Goal: Information Seeking & Learning: Find specific fact

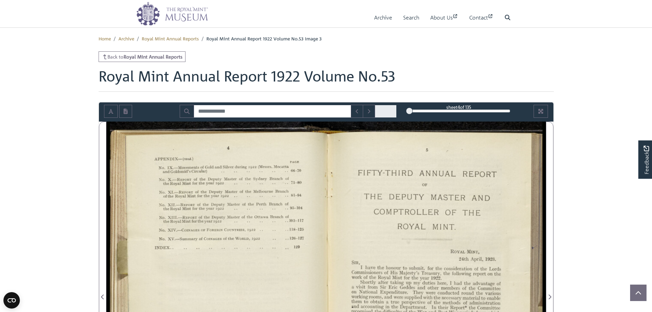
scroll to position [103, 0]
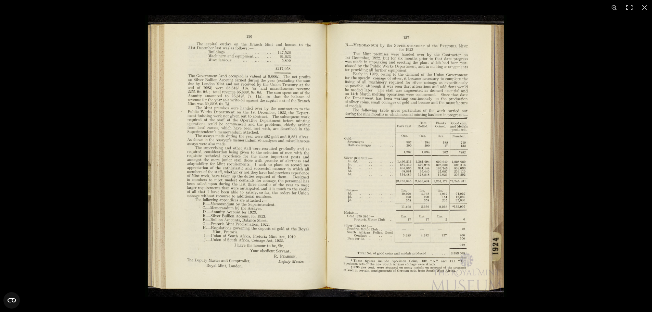
scroll to position [103, 0]
click at [235, 126] on img at bounding box center [326, 156] width 362 height 282
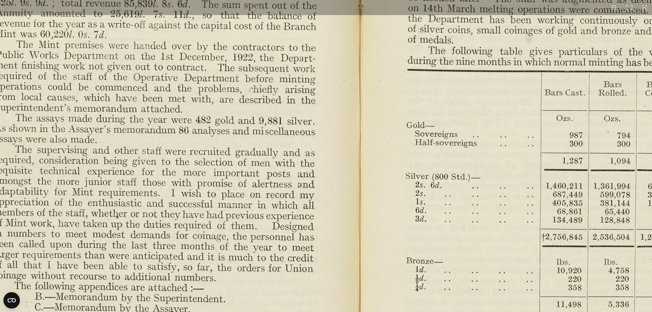
click at [109, 221] on img at bounding box center [358, 171] width 949 height 740
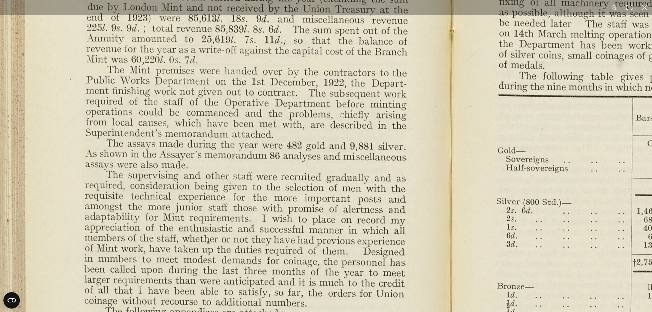
click at [380, 127] on img at bounding box center [449, 197] width 949 height 740
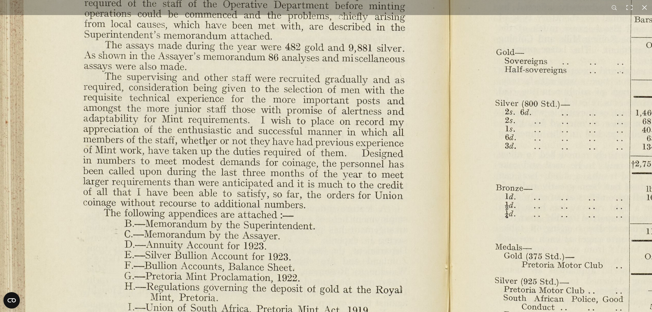
click at [348, 177] on img at bounding box center [447, 98] width 949 height 740
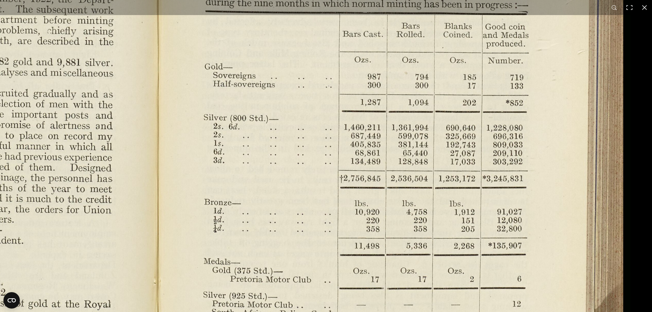
click at [212, 228] on img at bounding box center [156, 113] width 949 height 740
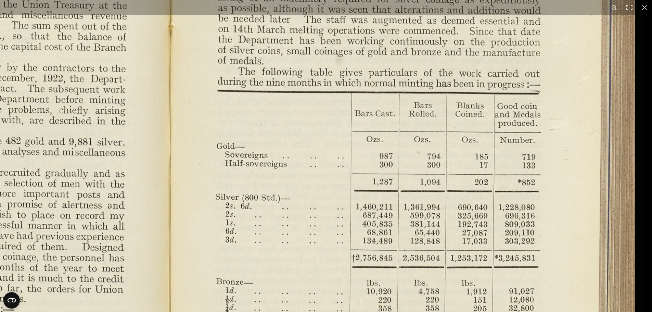
click at [334, 191] on img at bounding box center [168, 192] width 949 height 740
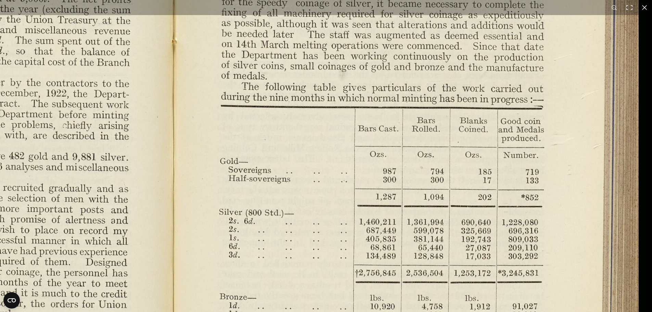
click at [348, 143] on img at bounding box center [171, 207] width 949 height 740
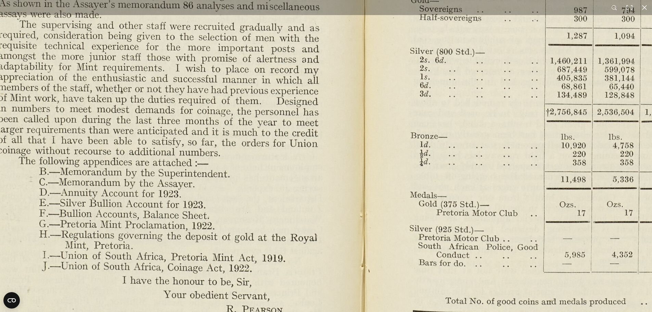
click at [380, 252] on img at bounding box center [362, 46] width 949 height 740
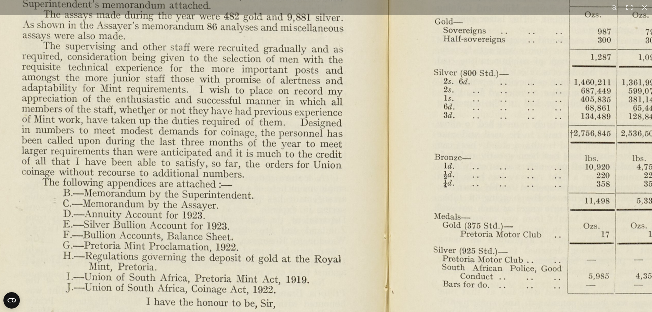
click at [337, 134] on img at bounding box center [386, 68] width 949 height 740
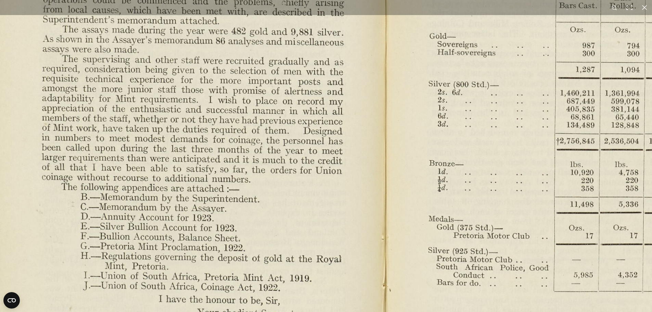
click at [337, 133] on img at bounding box center [384, 79] width 891 height 694
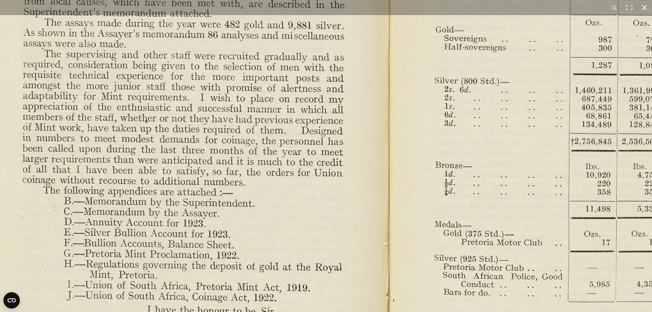
click at [644, 11] on button at bounding box center [644, 7] width 15 height 15
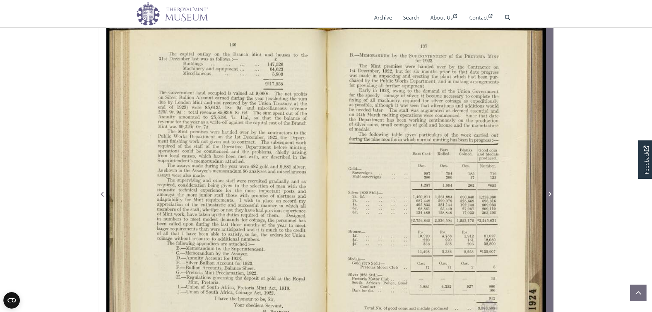
click at [548, 123] on span "Next Page" at bounding box center [550, 190] width 7 height 342
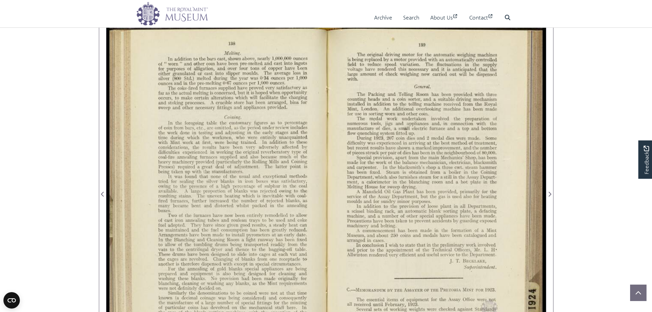
click at [206, 74] on div at bounding box center [216, 190] width 220 height 343
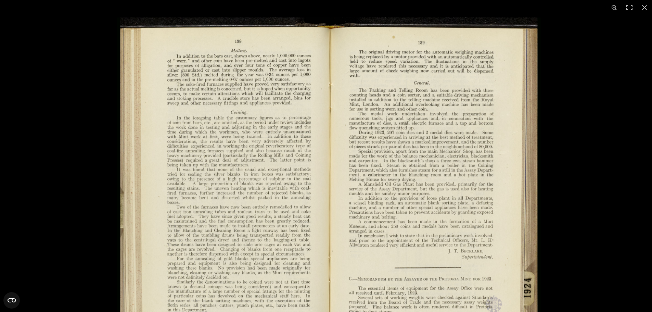
click at [327, 140] on img at bounding box center [329, 182] width 424 height 330
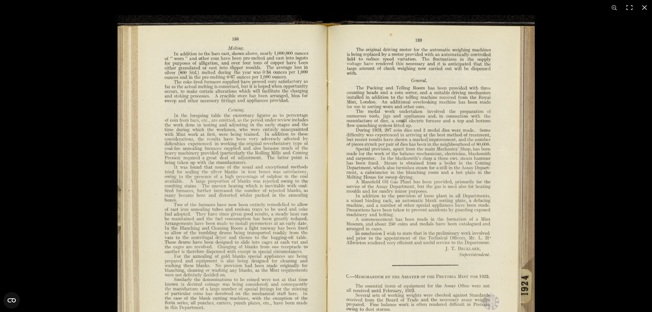
click at [209, 58] on img at bounding box center [326, 180] width 424 height 330
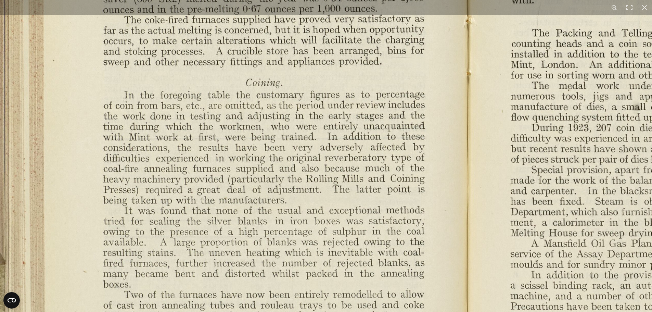
click at [342, 112] on img at bounding box center [465, 240] width 949 height 740
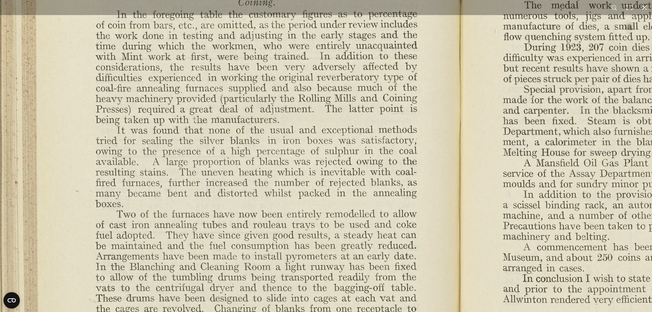
click at [405, 212] on img at bounding box center [457, 160] width 949 height 740
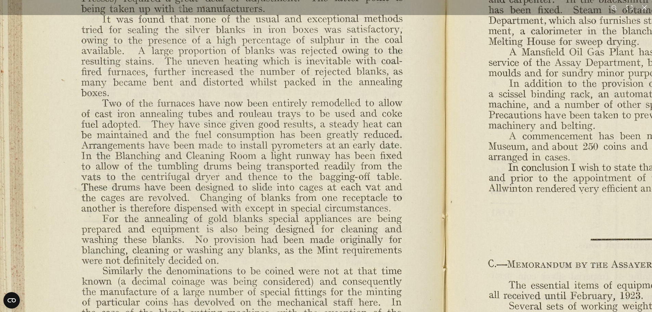
click at [389, 87] on img at bounding box center [443, 49] width 949 height 740
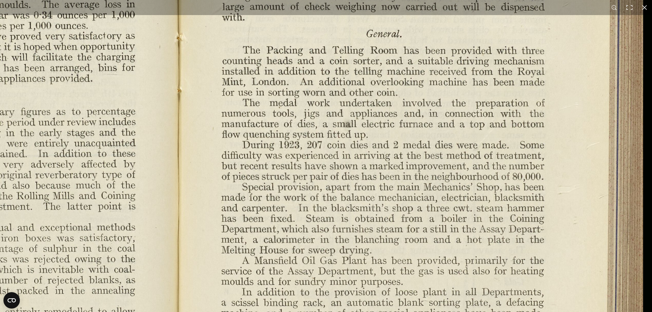
click at [411, 239] on img at bounding box center [175, 257] width 949 height 740
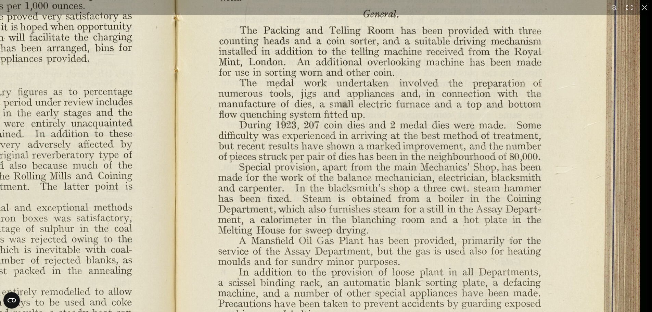
click at [448, 174] on img at bounding box center [172, 237] width 949 height 740
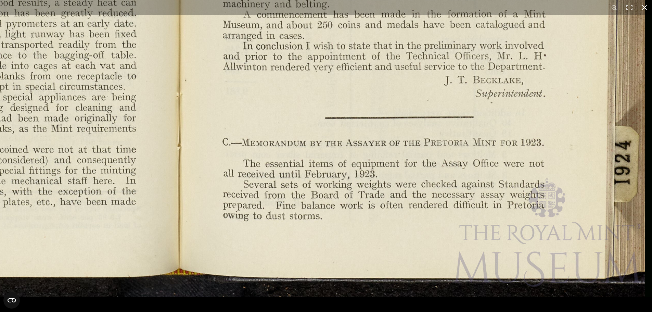
click at [643, 4] on button at bounding box center [644, 7] width 15 height 15
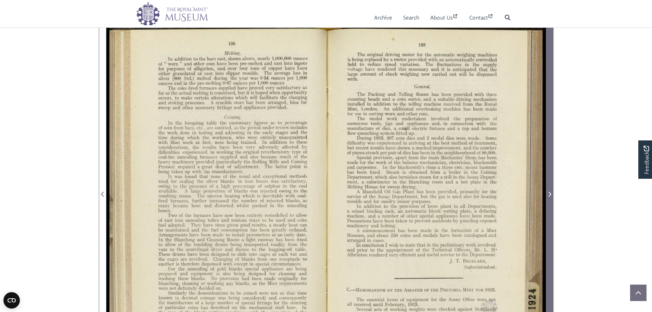
click at [551, 136] on span "Next Page" at bounding box center [550, 190] width 7 height 342
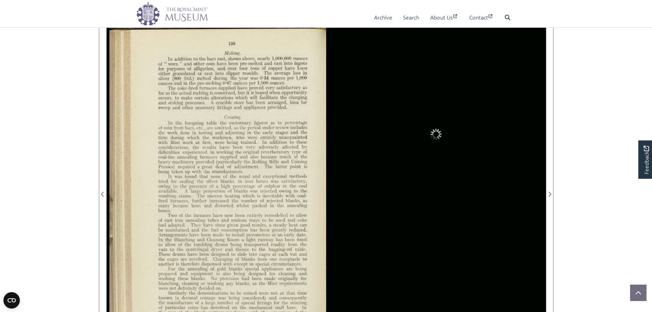
click at [56, 151] on body "Menu Archive Search About Us Contact" at bounding box center [326, 258] width 652 height 722
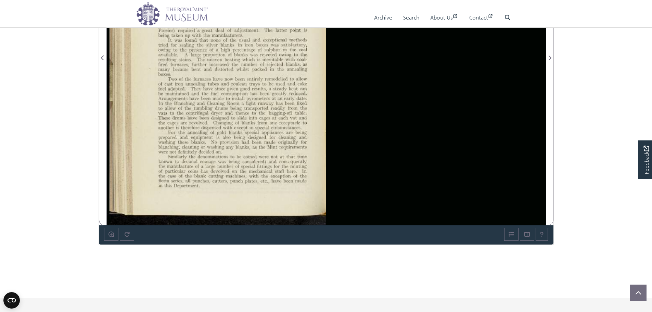
scroll to position [274, 0]
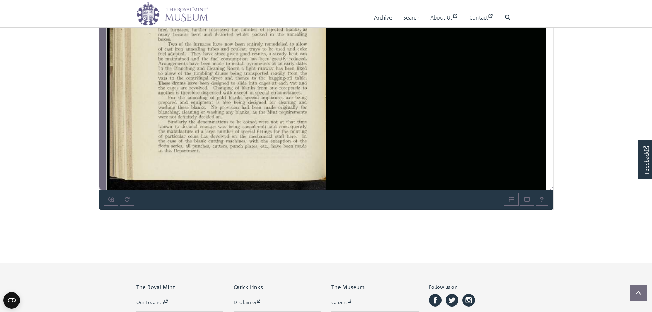
click at [99, 100] on span "Previous Page" at bounding box center [102, 19] width 7 height 342
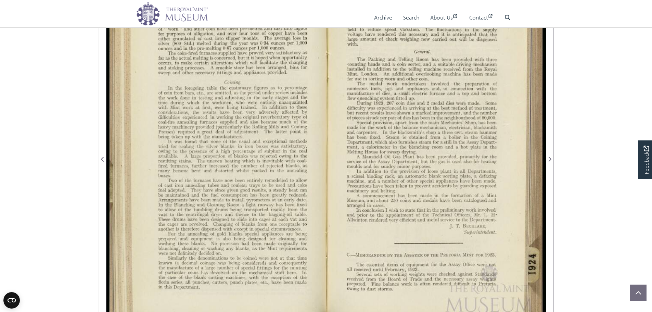
scroll to position [137, 0]
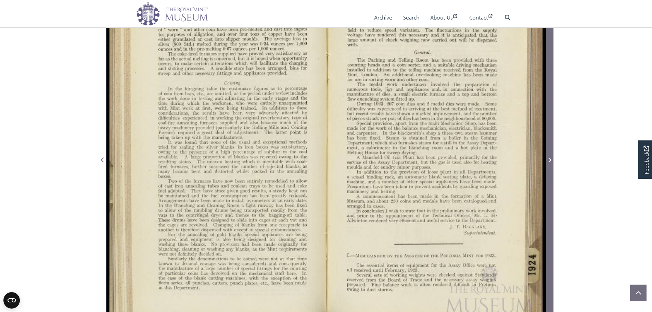
click at [550, 134] on span "Next Page" at bounding box center [550, 156] width 7 height 342
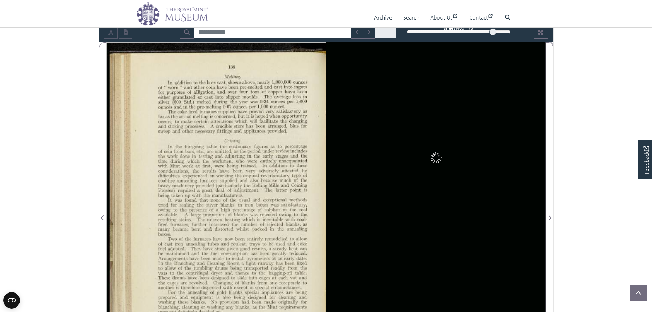
scroll to position [68, 0]
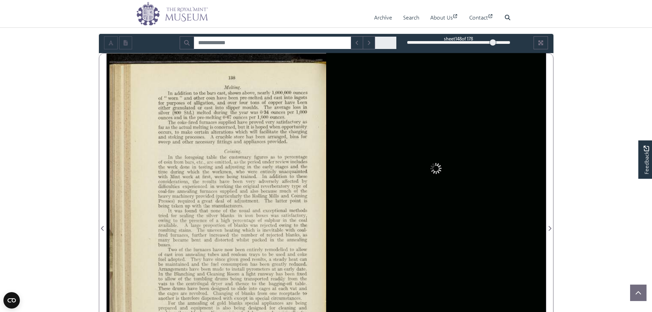
click at [539, 184] on div at bounding box center [436, 224] width 220 height 343
click at [600, 178] on body "Menu Archive Search About Us Contact" at bounding box center [326, 293] width 652 height 722
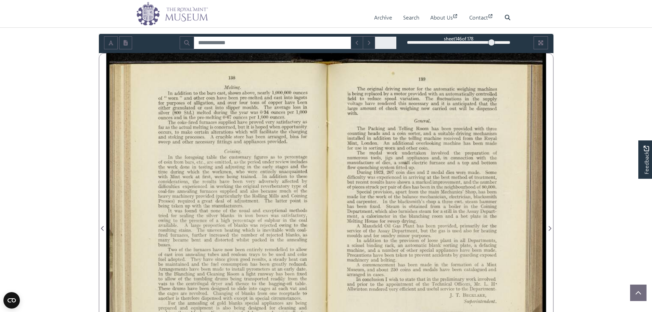
scroll to position [103, 0]
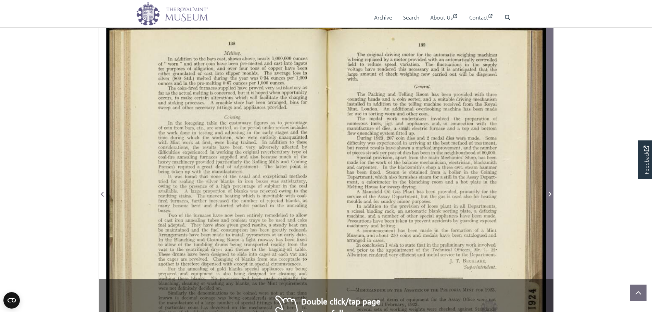
click at [552, 172] on span "Next Page" at bounding box center [550, 190] width 7 height 342
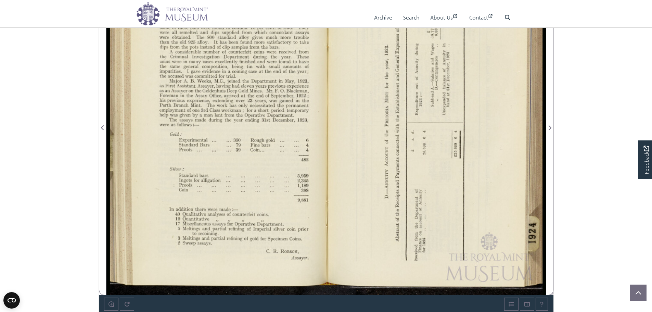
scroll to position [103, 0]
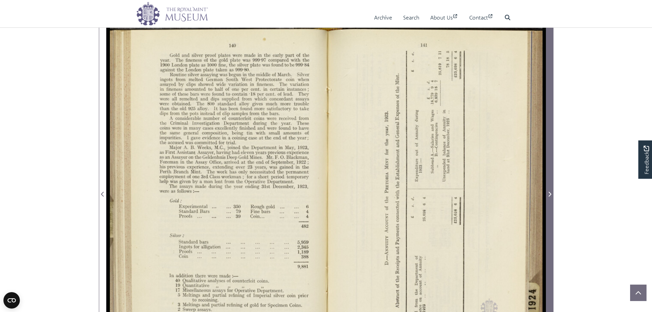
click at [552, 176] on span "Next Page" at bounding box center [550, 190] width 7 height 342
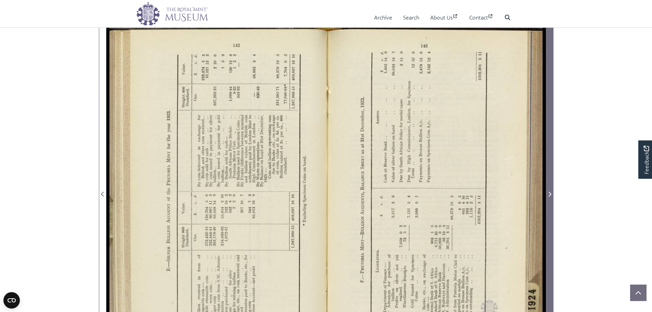
click at [549, 176] on span "Next Page" at bounding box center [550, 190] width 7 height 342
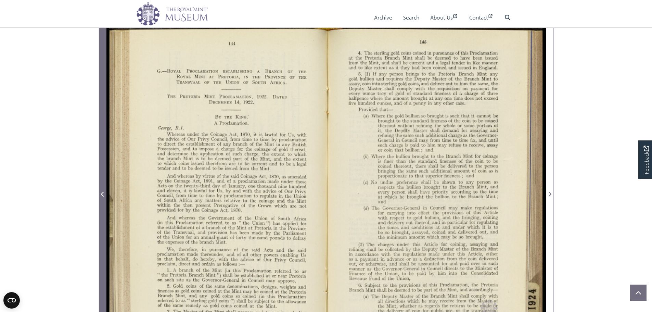
click at [105, 170] on span "Previous Page" at bounding box center [102, 190] width 7 height 342
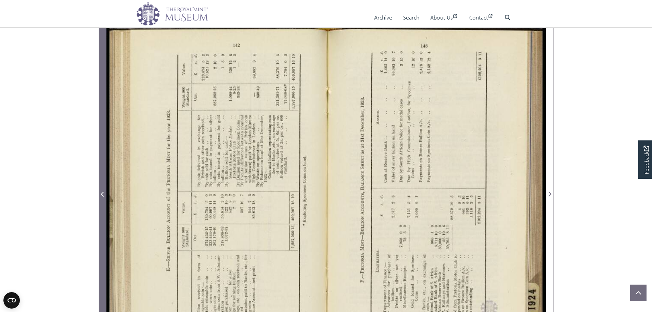
scroll to position [137, 0]
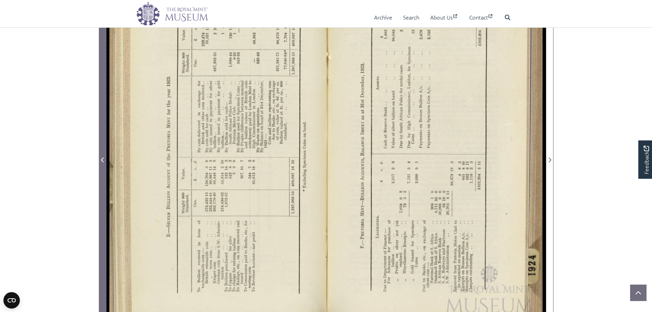
click at [105, 170] on span "Previous Page" at bounding box center [102, 156] width 7 height 342
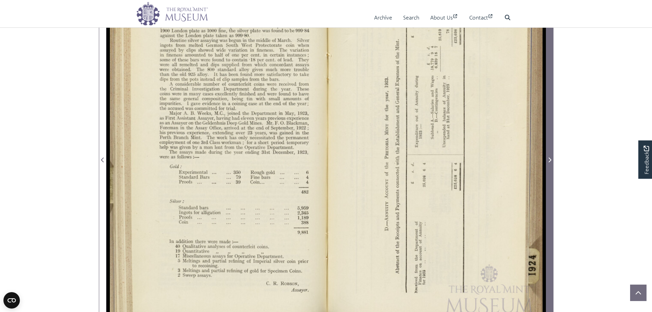
click at [552, 124] on span "Next Page" at bounding box center [550, 156] width 7 height 342
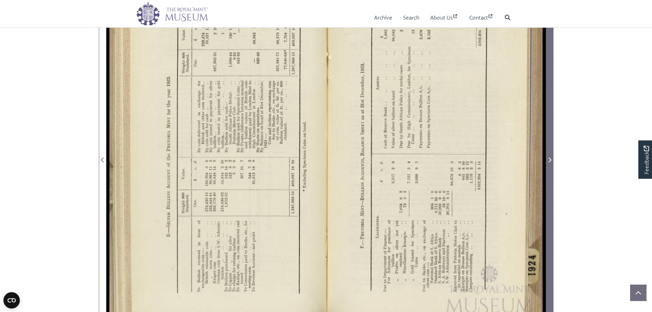
click at [550, 124] on span "Next Page" at bounding box center [550, 156] width 7 height 342
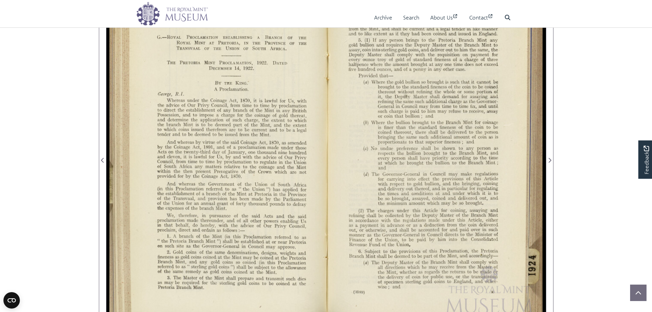
scroll to position [137, 0]
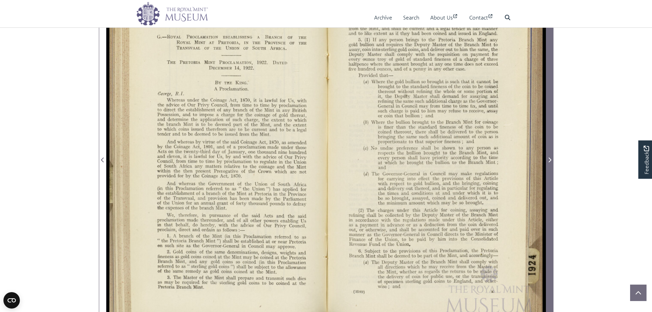
click at [552, 163] on span "Next Page" at bounding box center [550, 160] width 7 height 8
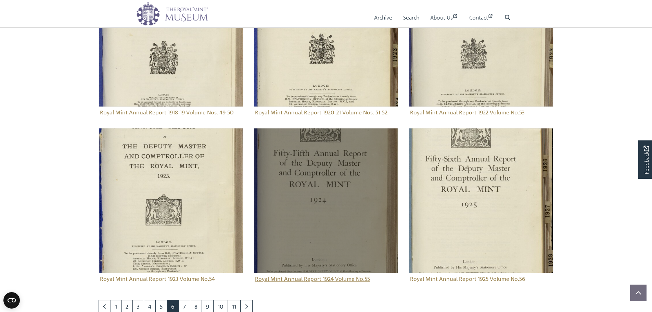
scroll to position [648, 0]
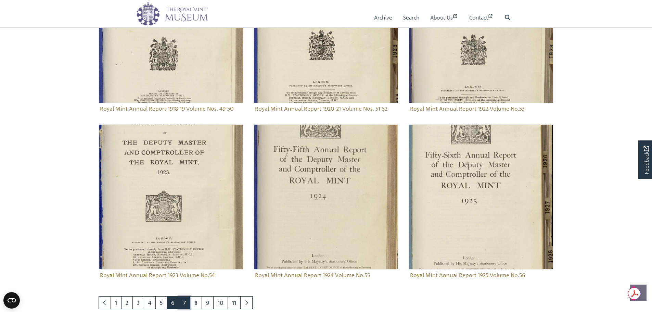
click at [187, 298] on link "7" at bounding box center [185, 302] width 12 height 13
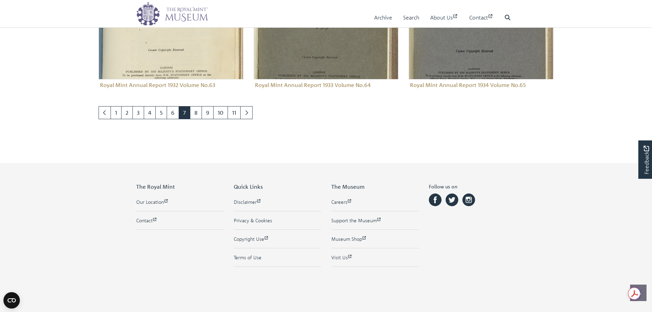
scroll to position [805, 0]
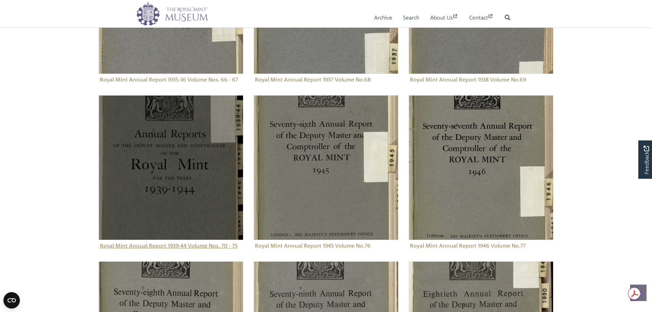
click at [184, 154] on img "Sub-collection" at bounding box center [171, 167] width 145 height 145
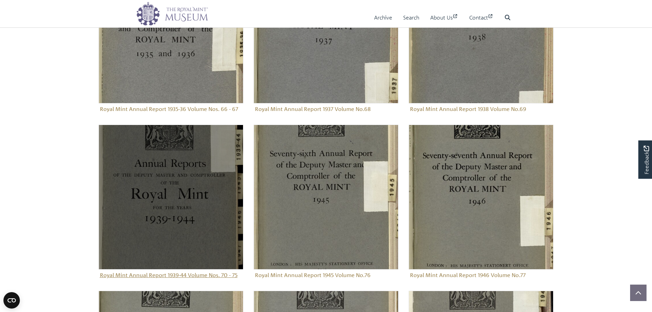
scroll to position [442, 0]
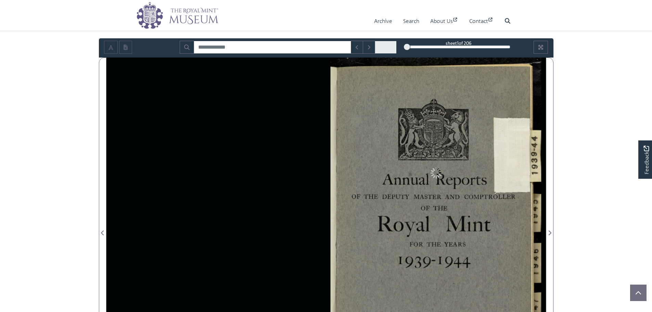
scroll to position [171, 0]
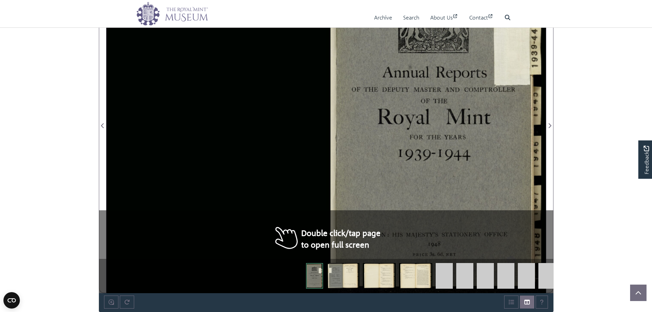
click at [348, 273] on img at bounding box center [343, 276] width 33 height 26
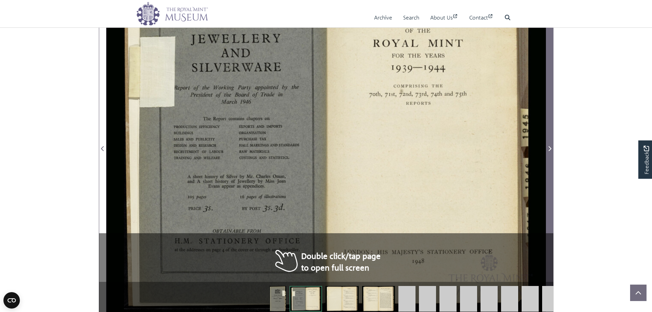
scroll to position [137, 0]
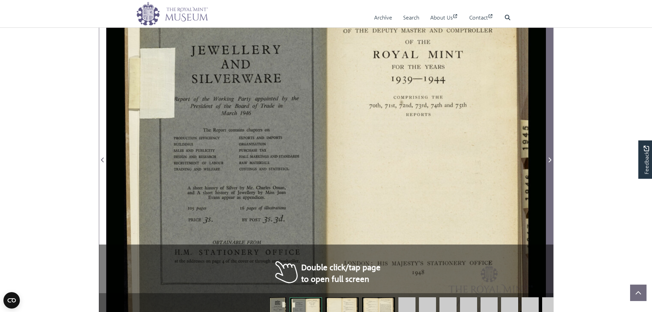
click at [548, 161] on icon "Next Page" at bounding box center [549, 159] width 3 height 5
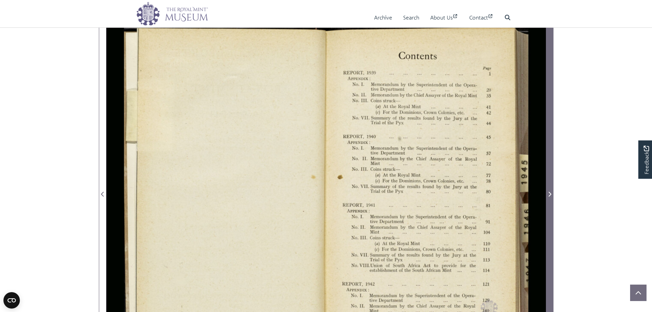
scroll to position [137, 0]
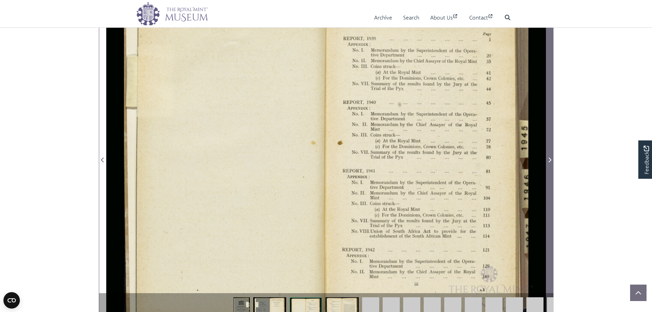
click at [553, 179] on span "Next Page" at bounding box center [550, 156] width 7 height 342
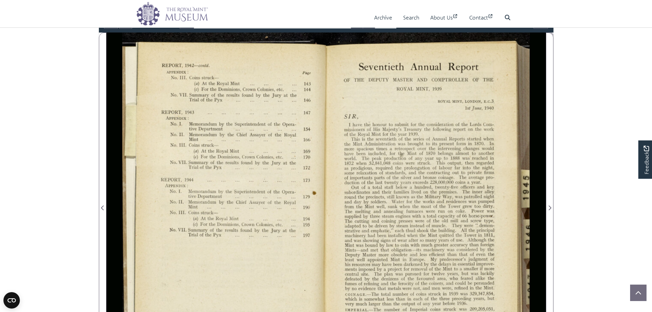
scroll to position [68, 0]
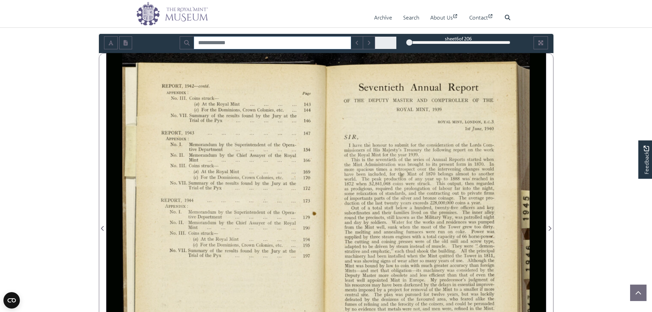
click at [255, 37] on input "Search for" at bounding box center [273, 42] width 158 height 13
type input "********"
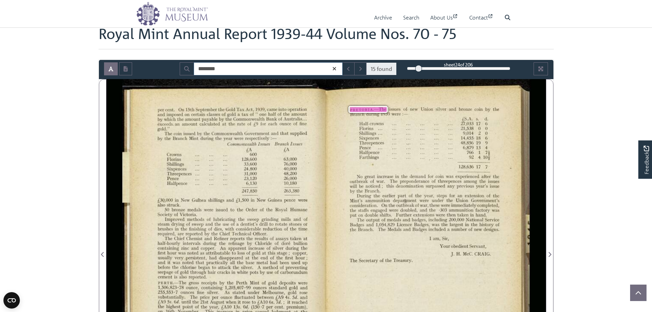
scroll to position [34, 0]
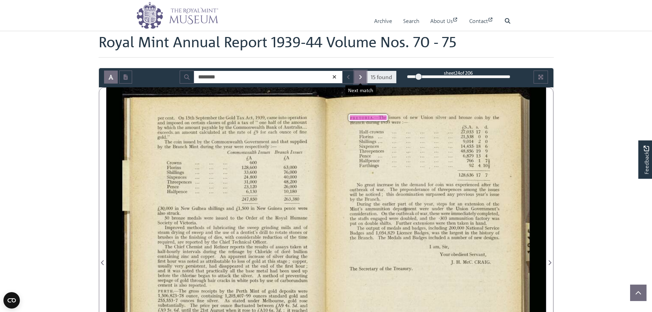
click at [358, 75] on button "Next Match" at bounding box center [360, 77] width 12 height 13
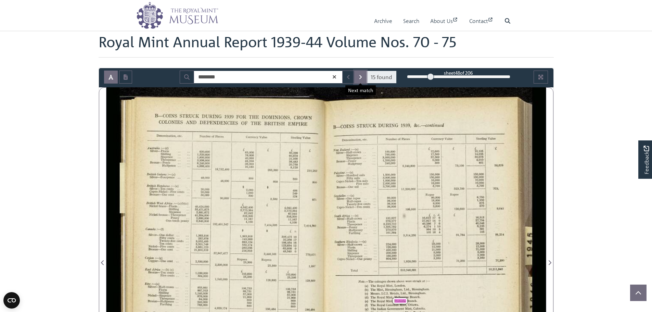
click at [365, 72] on button "Next Match" at bounding box center [360, 77] width 12 height 13
click at [365, 73] on button "Next Match" at bounding box center [360, 77] width 12 height 13
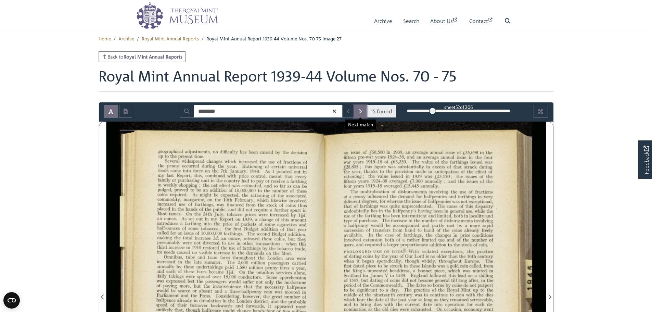
click at [362, 113] on icon "Next Match" at bounding box center [360, 111] width 3 height 5
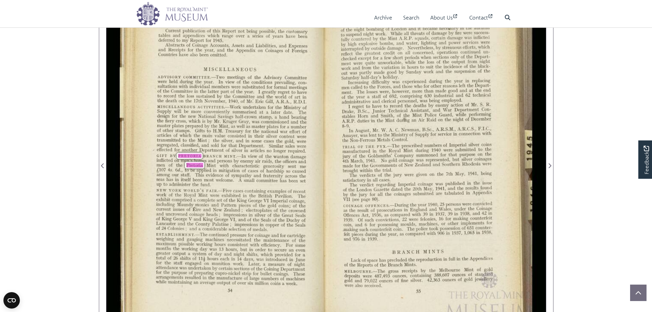
scroll to position [137, 0]
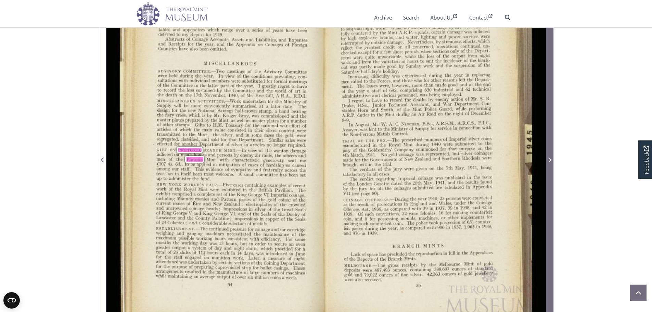
click at [548, 156] on span "Next Page" at bounding box center [550, 160] width 7 height 8
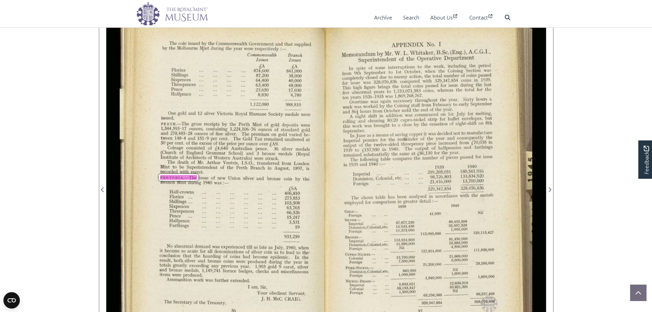
scroll to position [68, 0]
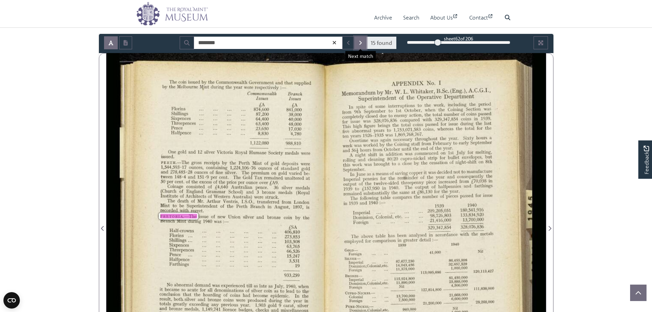
click at [358, 46] on button "Next Match" at bounding box center [360, 42] width 12 height 13
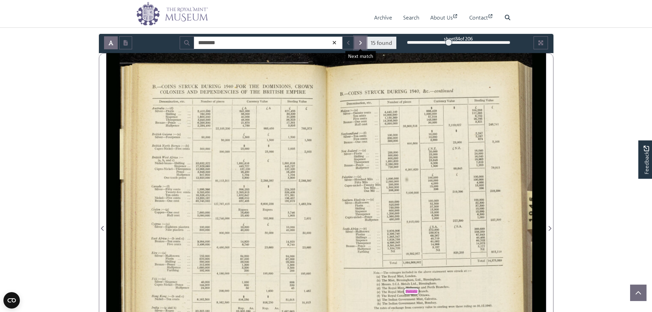
click at [358, 47] on button "Next Match" at bounding box center [360, 42] width 12 height 13
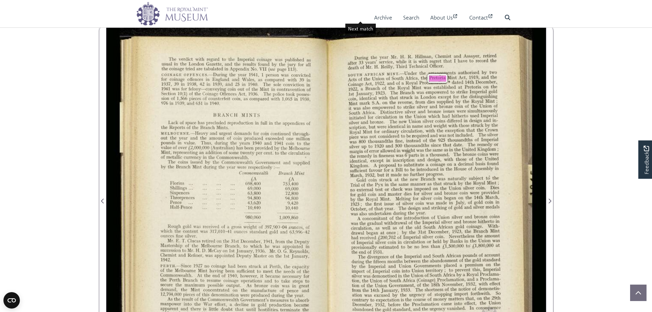
scroll to position [68, 0]
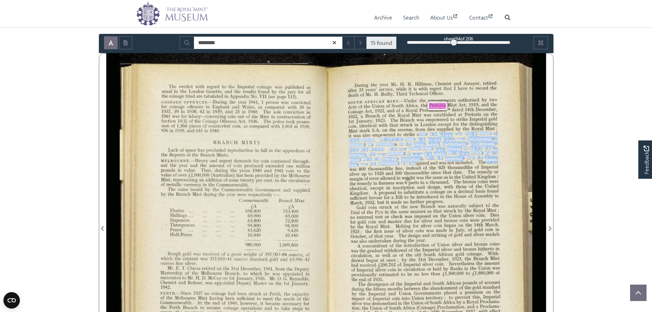
drag, startPoint x: 418, startPoint y: 134, endPoint x: 416, endPoint y: 162, distance: 28.5
click at [416, 162] on div "{[PERSON_NAME]—«Under the arrangements authorised by two :(Z‘EjsToI-i {hilUnion…" at bounding box center [423, 150] width 151 height 105
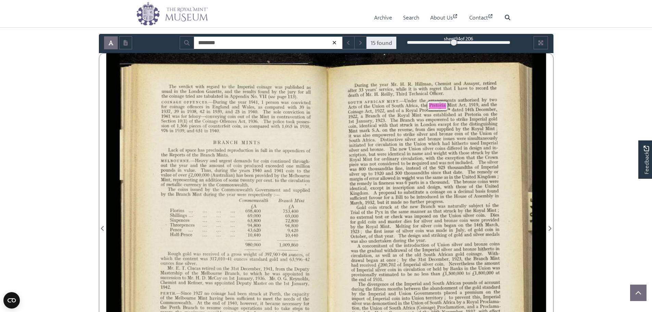
click at [414, 181] on span "parts" at bounding box center [413, 182] width 9 height 5
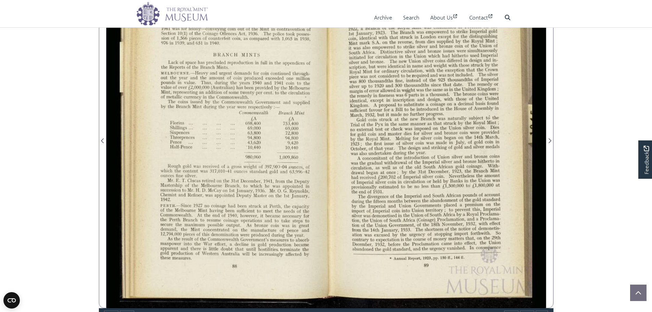
scroll to position [171, 0]
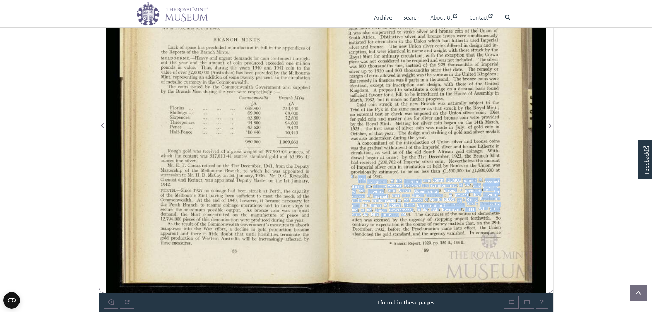
drag, startPoint x: 471, startPoint y: 206, endPoint x: 408, endPoint y: 215, distance: 64.3
click at [408, 215] on div "t Th3 divergence of the Imperial and South African pounds of accouné during the…" at bounding box center [426, 206] width 149 height 62
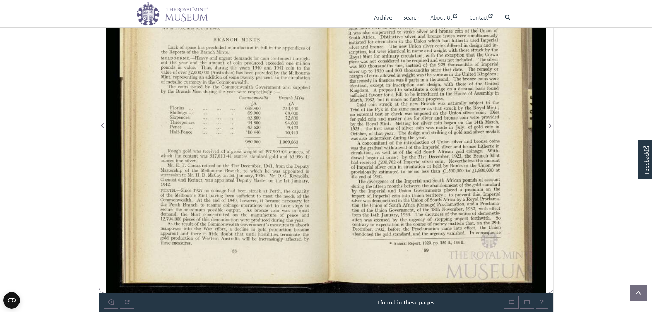
click at [403, 224] on span "is" at bounding box center [402, 224] width 3 height 3
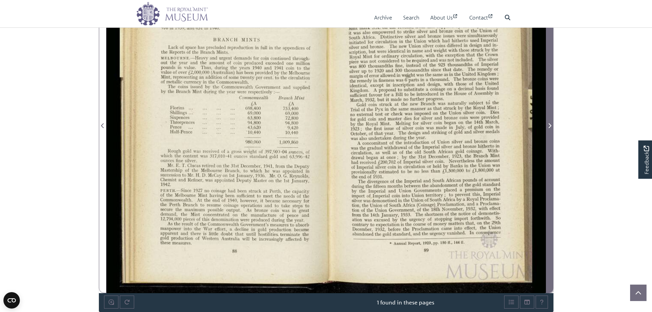
click at [553, 189] on span "Next Page" at bounding box center [550, 122] width 7 height 342
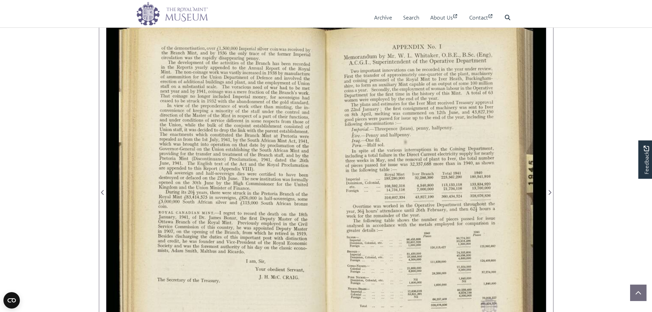
scroll to position [103, 0]
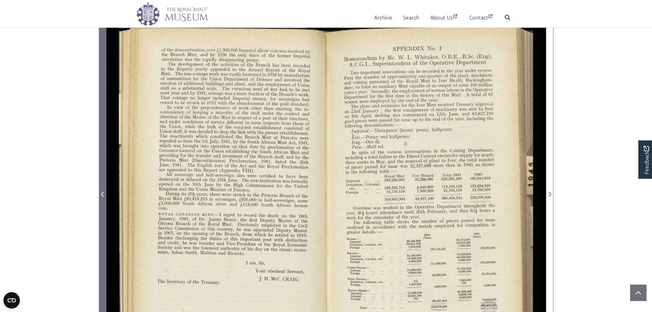
click at [103, 109] on span "Previous Page" at bounding box center [102, 190] width 7 height 342
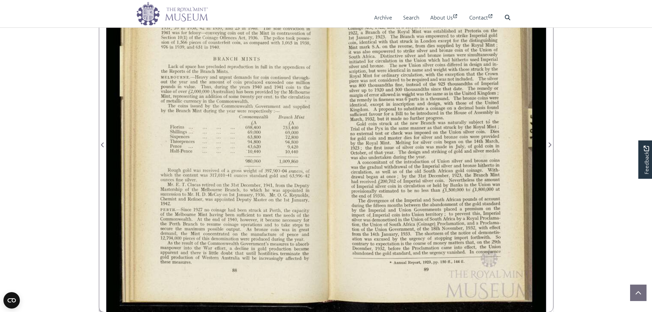
scroll to position [205, 0]
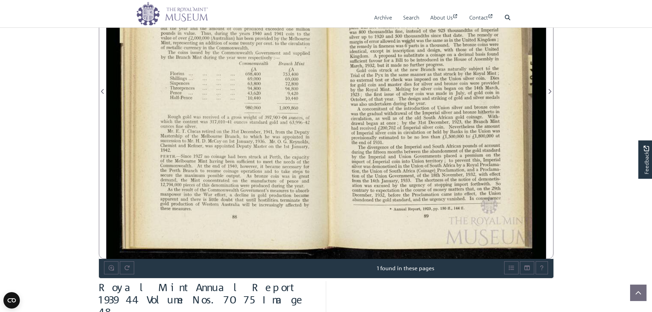
click at [544, 179] on div "4. ..m— ' the ear Mr. H. R. [PERSON_NAME], Chemist and [PERSON_NAME], retired a…" at bounding box center [333, 87] width 426 height 343
click at [554, 178] on div "******** 15 found sheet 95 of 206 95 ** The metadata has moved. You can now acc…" at bounding box center [326, 88] width 455 height 382
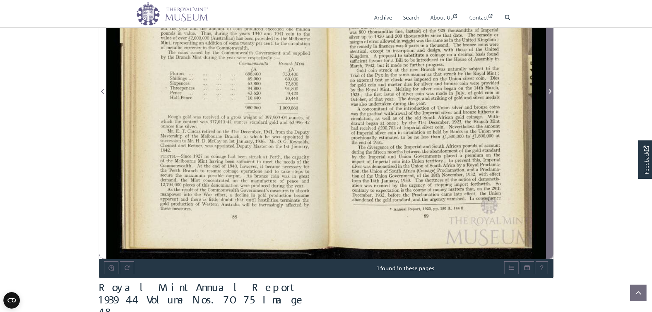
click at [553, 181] on button "Next Page" at bounding box center [550, 87] width 8 height 343
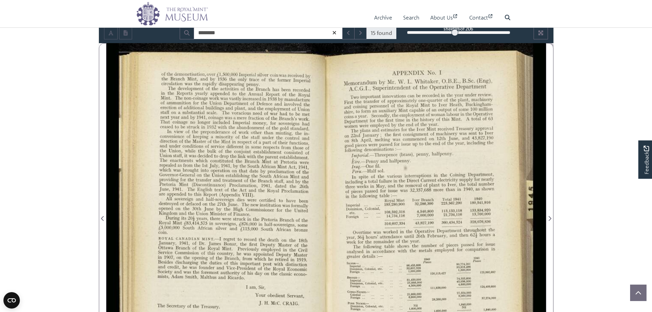
scroll to position [68, 0]
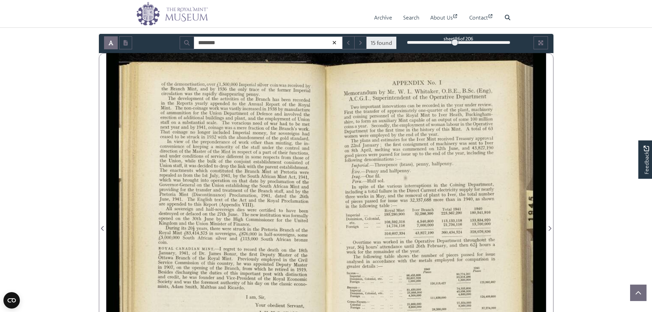
drag, startPoint x: 606, startPoint y: 67, endPoint x: 606, endPoint y: 63, distance: 4.1
click at [606, 66] on body "Menu Archive Search About Us Contact" at bounding box center [326, 304] width 652 height 744
click at [43, 101] on body "Menu Archive Search About Us Contact" at bounding box center [326, 304] width 652 height 744
